Goal: Task Accomplishment & Management: Manage account settings

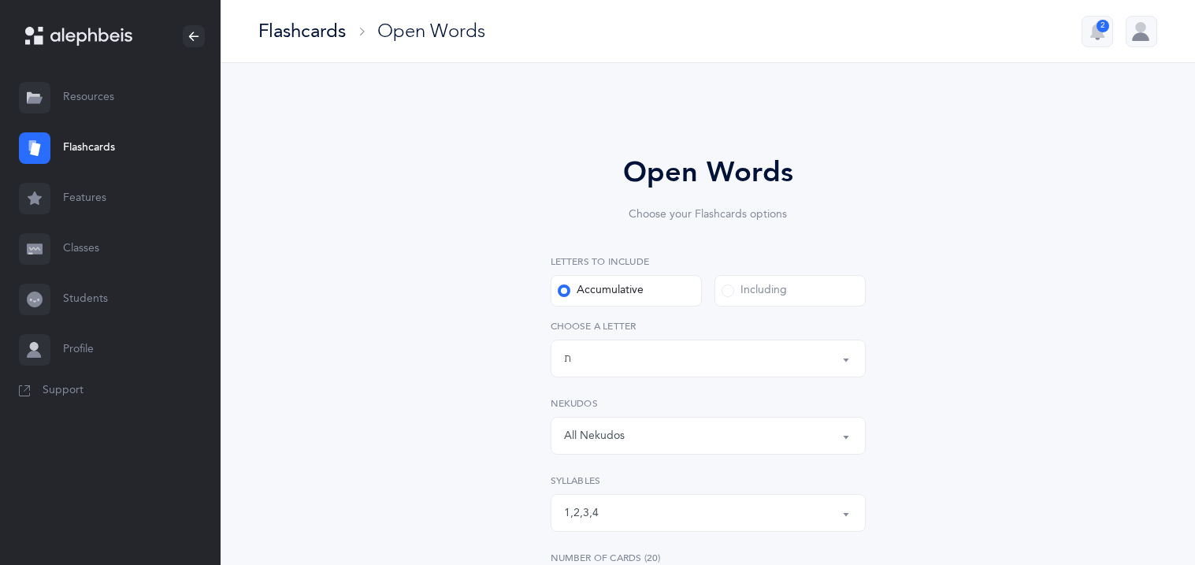
select select "27"
select select "1"
select select "single"
click at [1139, 35] on div at bounding box center [1142, 32] width 32 height 32
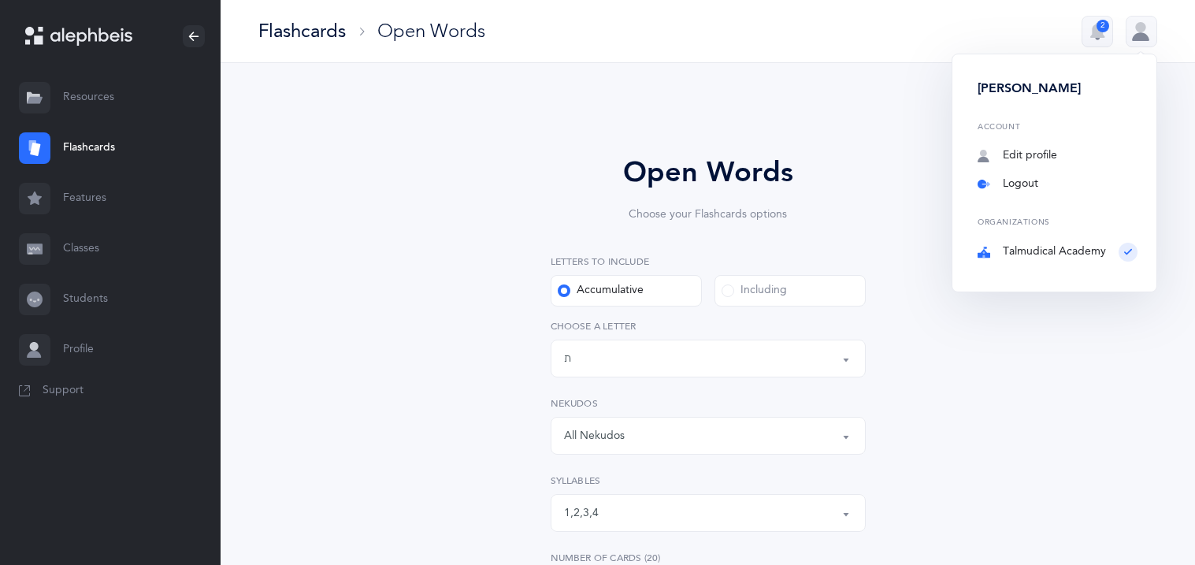
click at [1038, 191] on link "Logout" at bounding box center [1058, 184] width 160 height 16
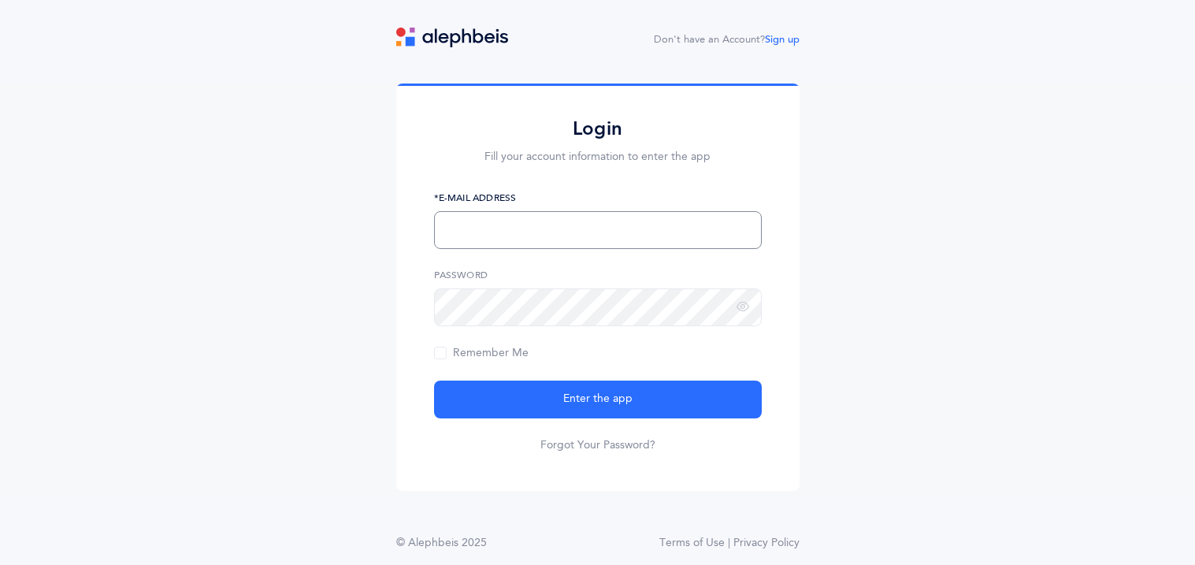
click at [697, 247] on input "text" at bounding box center [598, 230] width 328 height 38
click at [514, 227] on input "chqrd" at bounding box center [598, 230] width 328 height 38
click at [489, 235] on input "chqrd" at bounding box center [598, 230] width 328 height 38
type input "c"
type input "[EMAIL_ADDRESS][DOMAIN_NAME]"
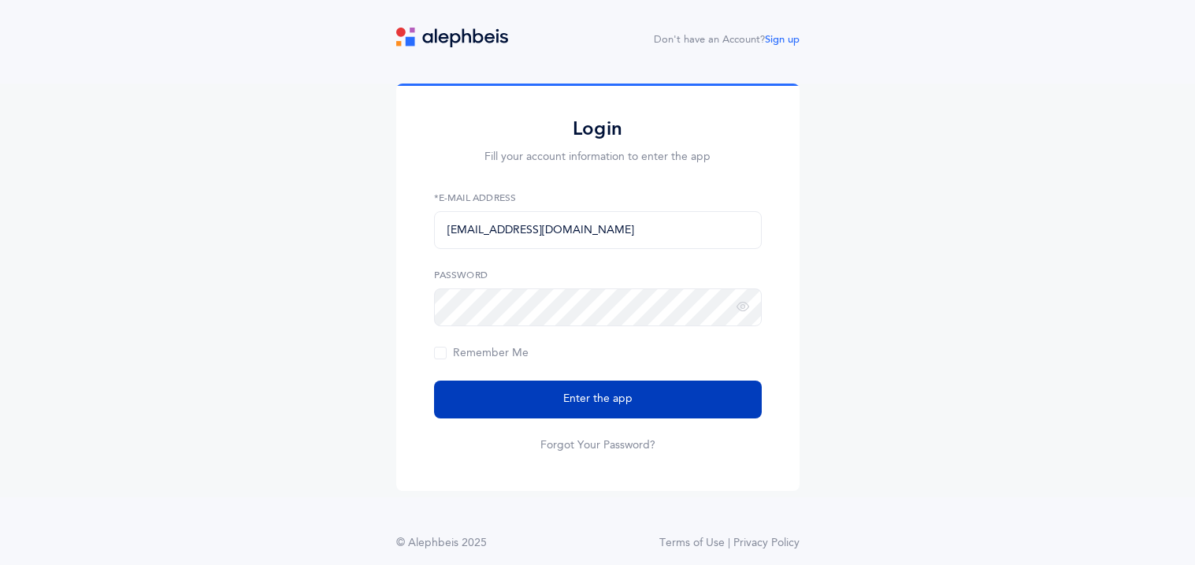
click at [560, 391] on button "Enter the app" at bounding box center [598, 399] width 328 height 38
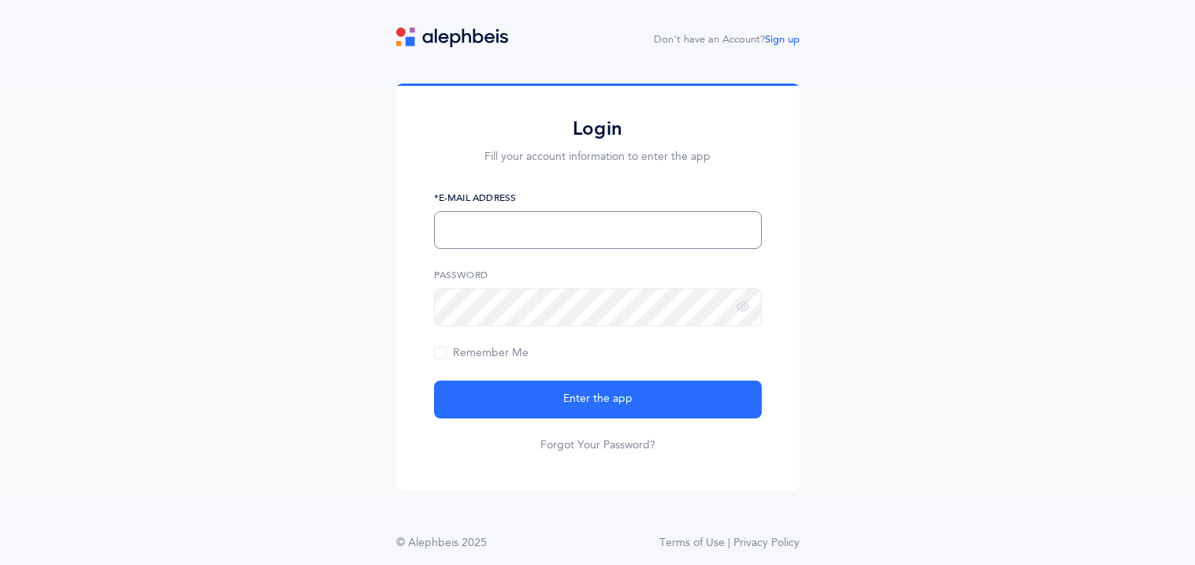
click at [470, 225] on input "text" at bounding box center [598, 230] width 328 height 38
type input "[EMAIL_ADDRESS][DOMAIN_NAME]"
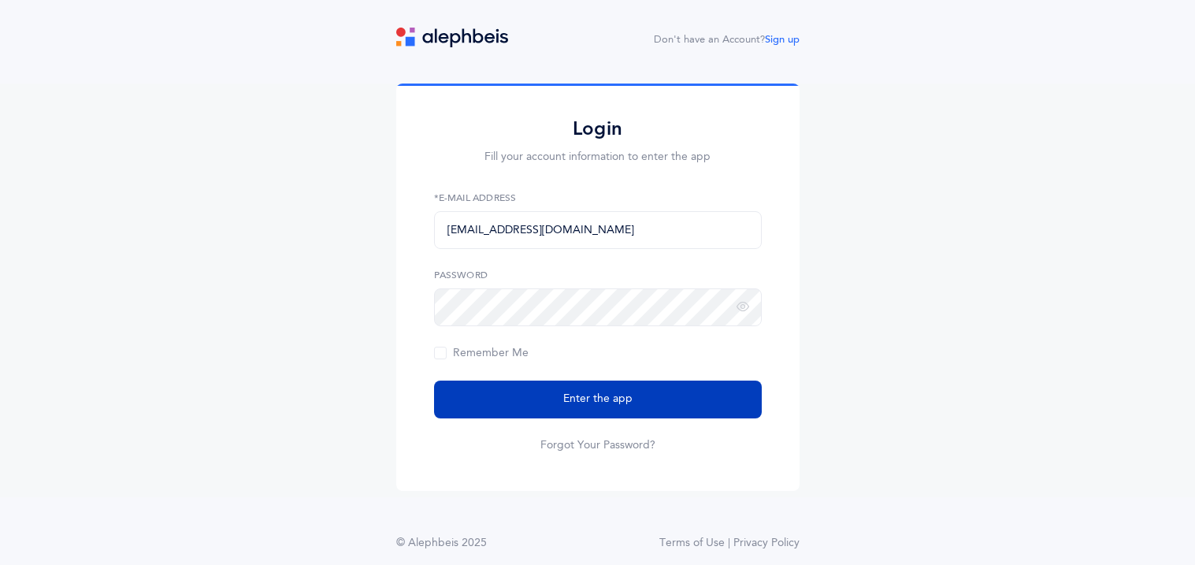
click at [528, 395] on button "Enter the app" at bounding box center [598, 399] width 328 height 38
